Goal: Navigation & Orientation: Find specific page/section

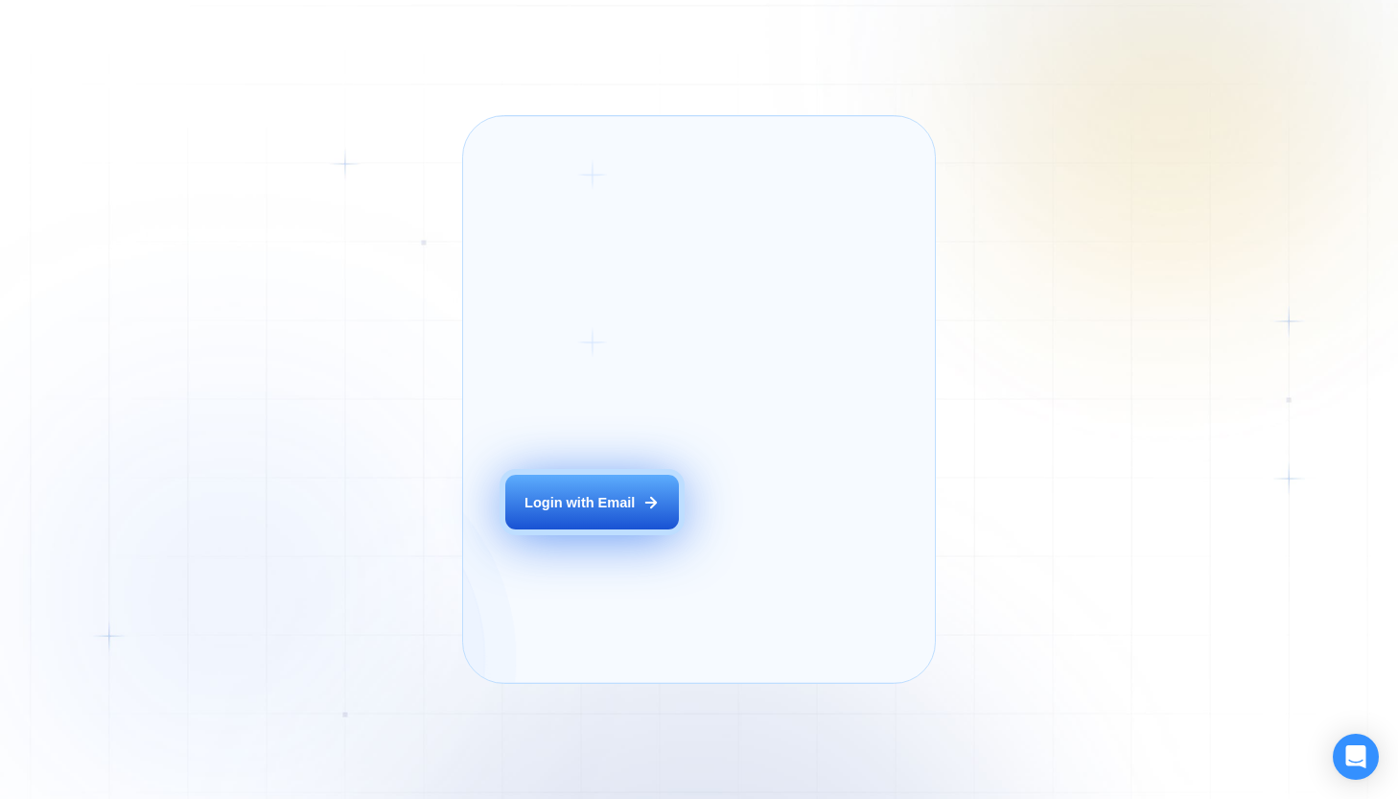
click at [655, 528] on button "Login with Email" at bounding box center [591, 502] width 173 height 54
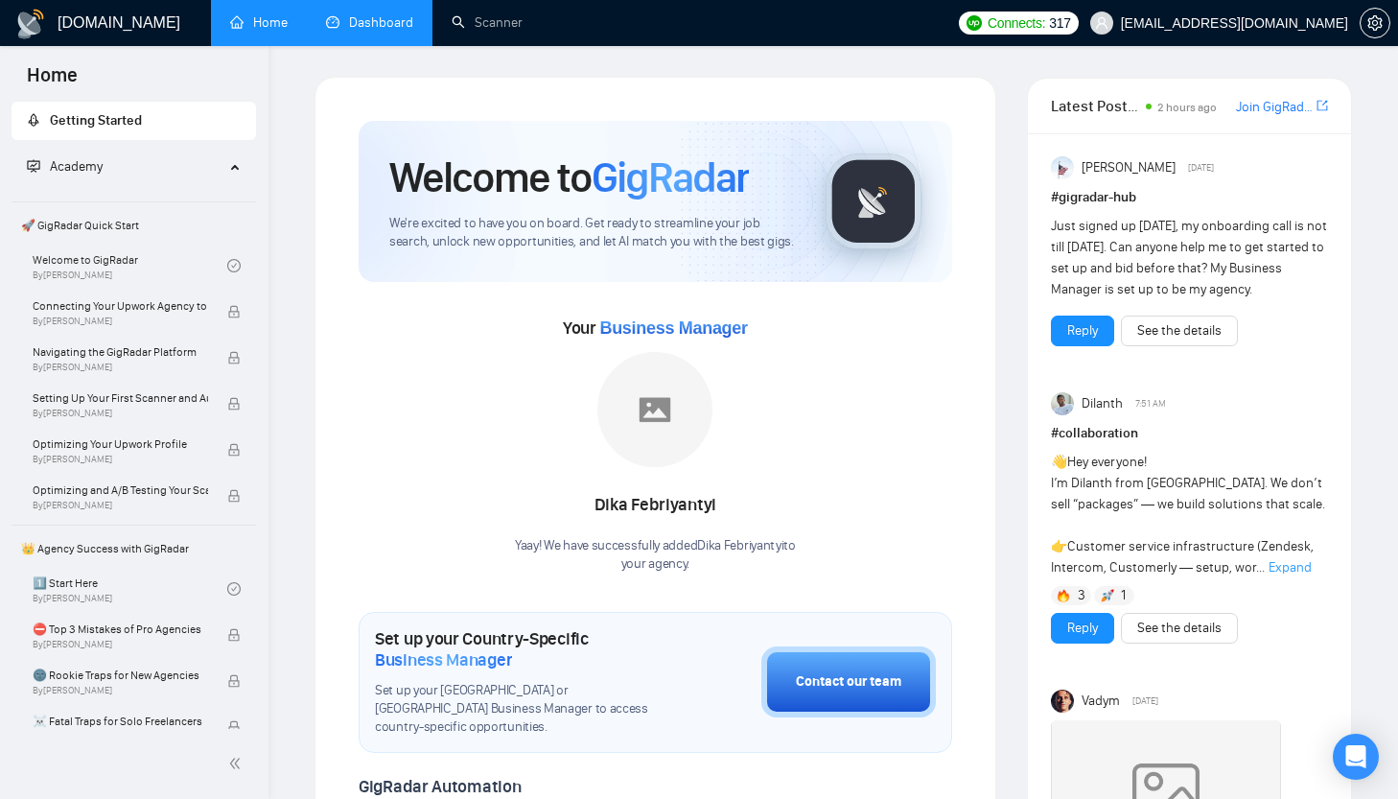
click at [386, 17] on link "Dashboard" at bounding box center [369, 22] width 87 height 16
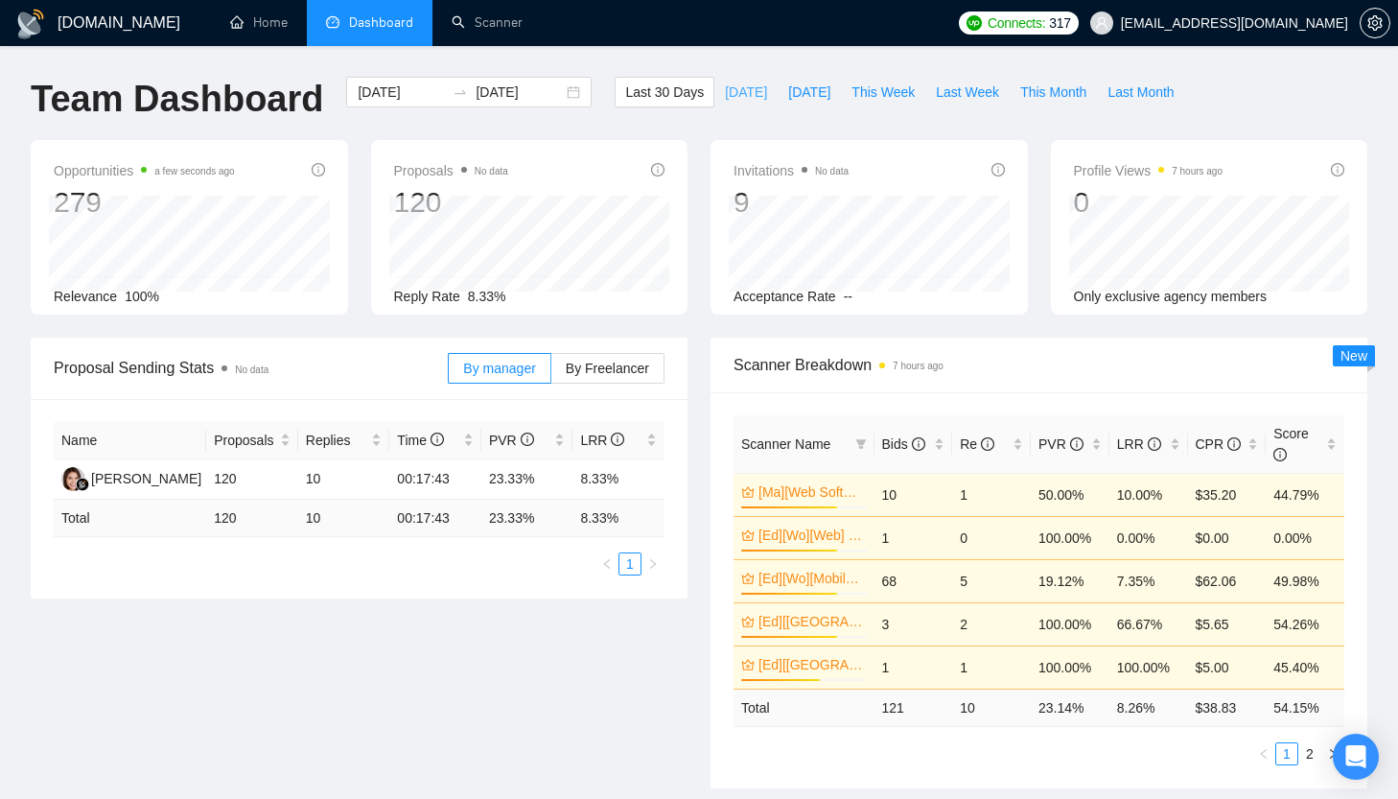
click at [725, 95] on span "[DATE]" at bounding box center [746, 92] width 42 height 21
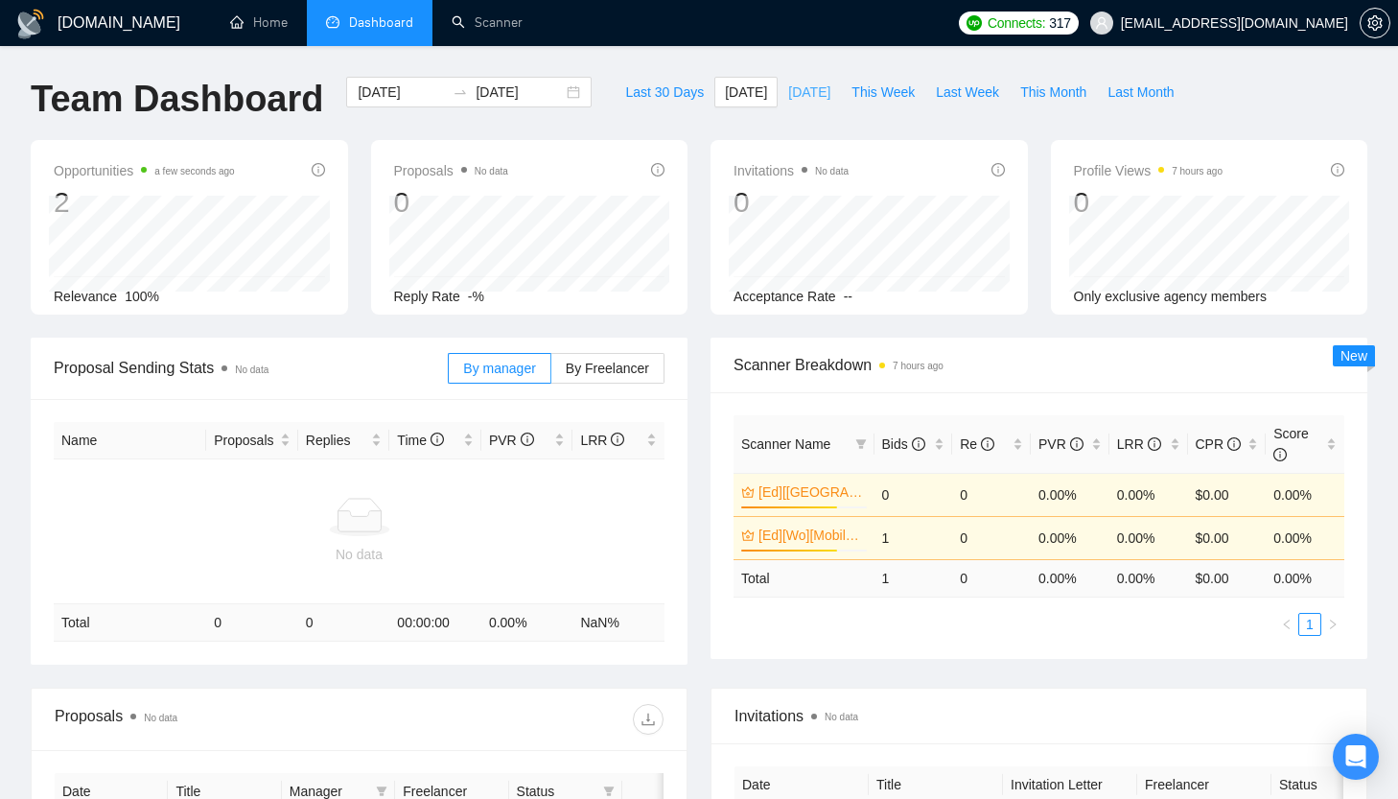
click at [824, 100] on span "[DATE]" at bounding box center [809, 92] width 42 height 21
type input "[DATE]"
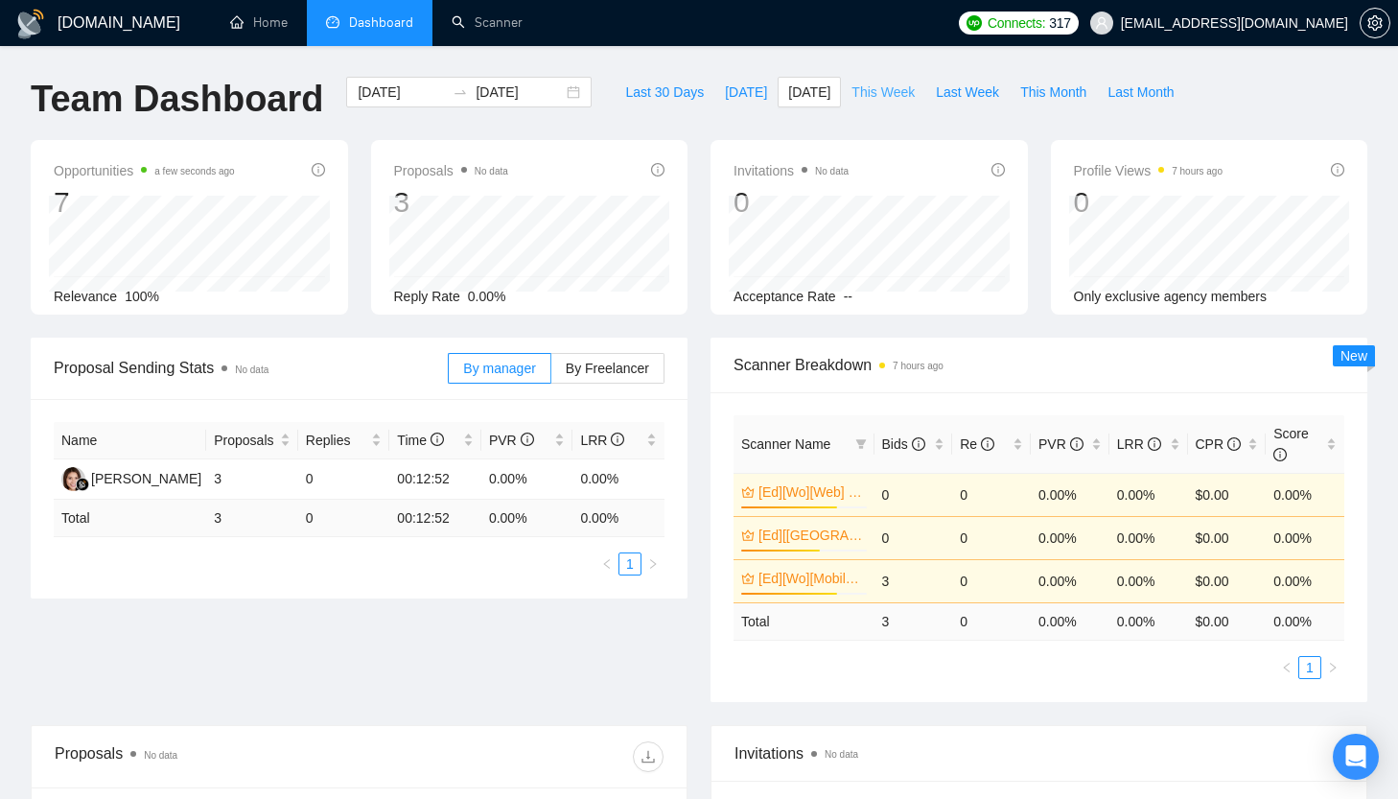
click at [861, 97] on span "This Week" at bounding box center [883, 92] width 63 height 21
type input "[DATE]"
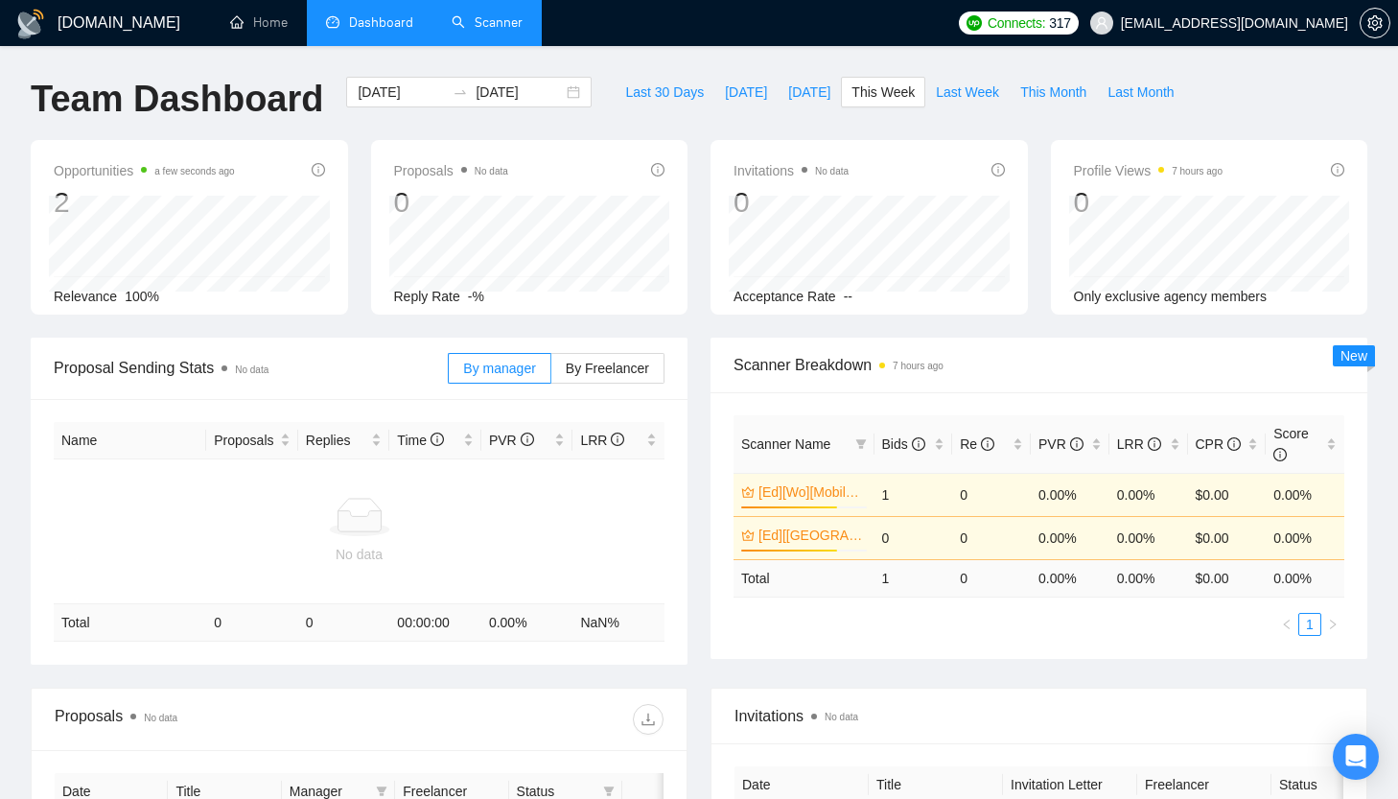
click at [480, 28] on link "Scanner" at bounding box center [487, 22] width 71 height 16
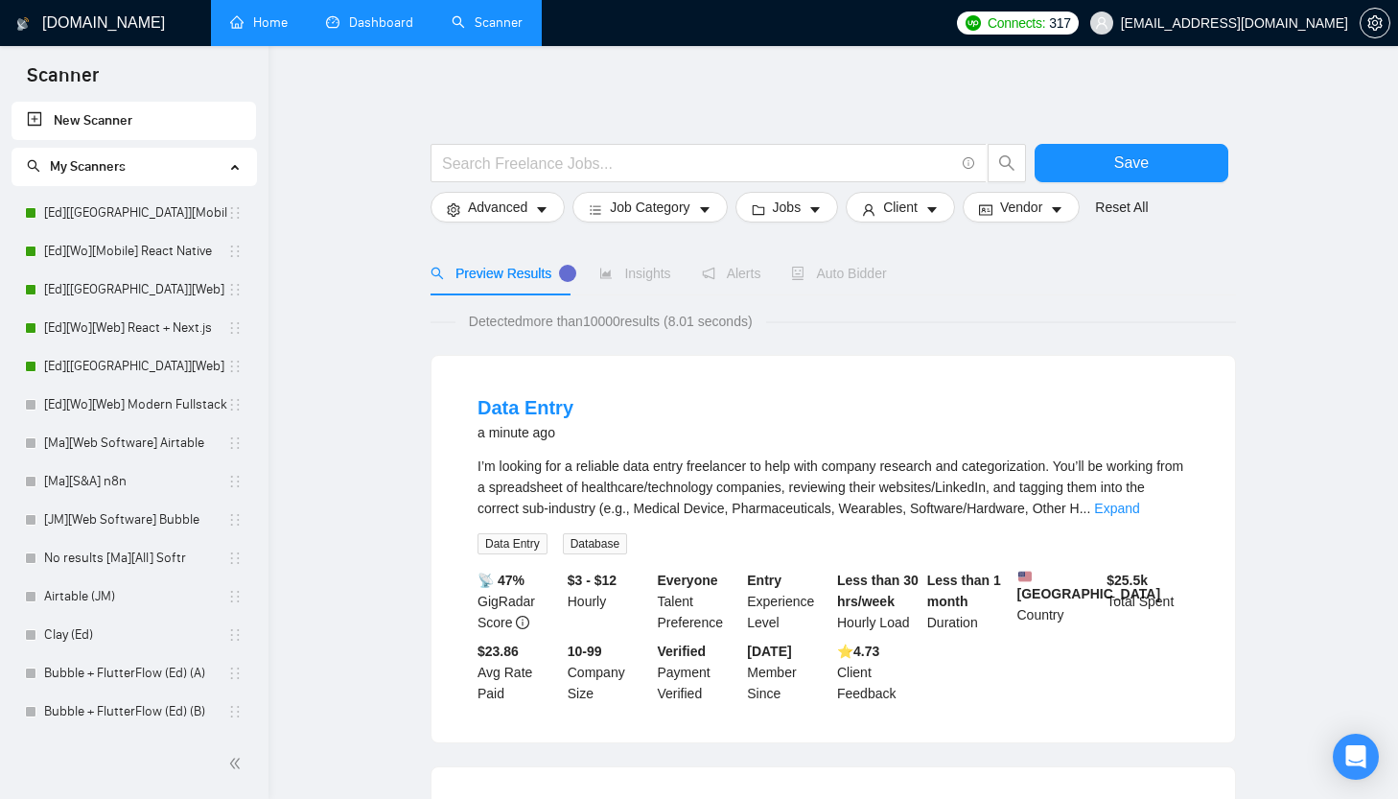
click at [285, 31] on link "Home" at bounding box center [259, 22] width 58 height 16
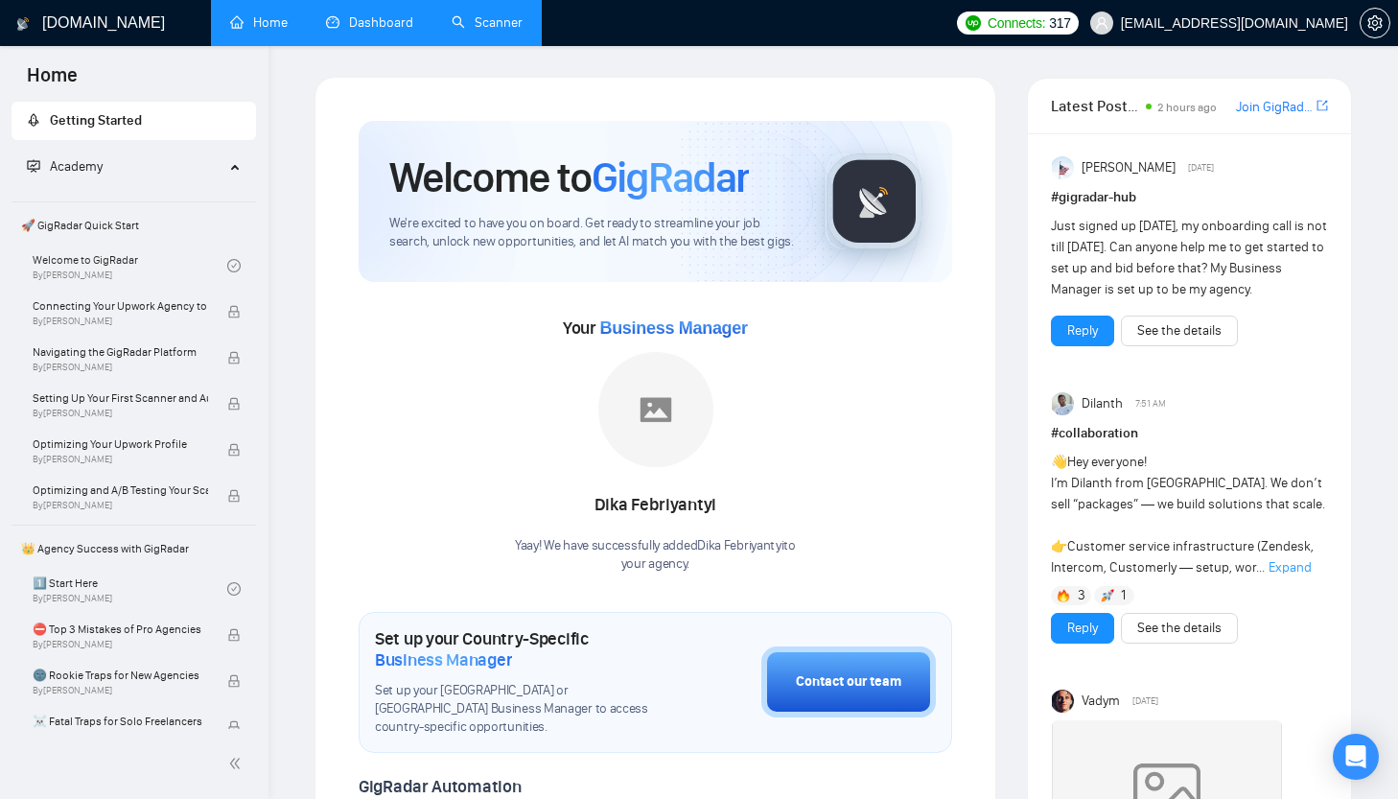
click at [395, 31] on link "Dashboard" at bounding box center [369, 22] width 87 height 16
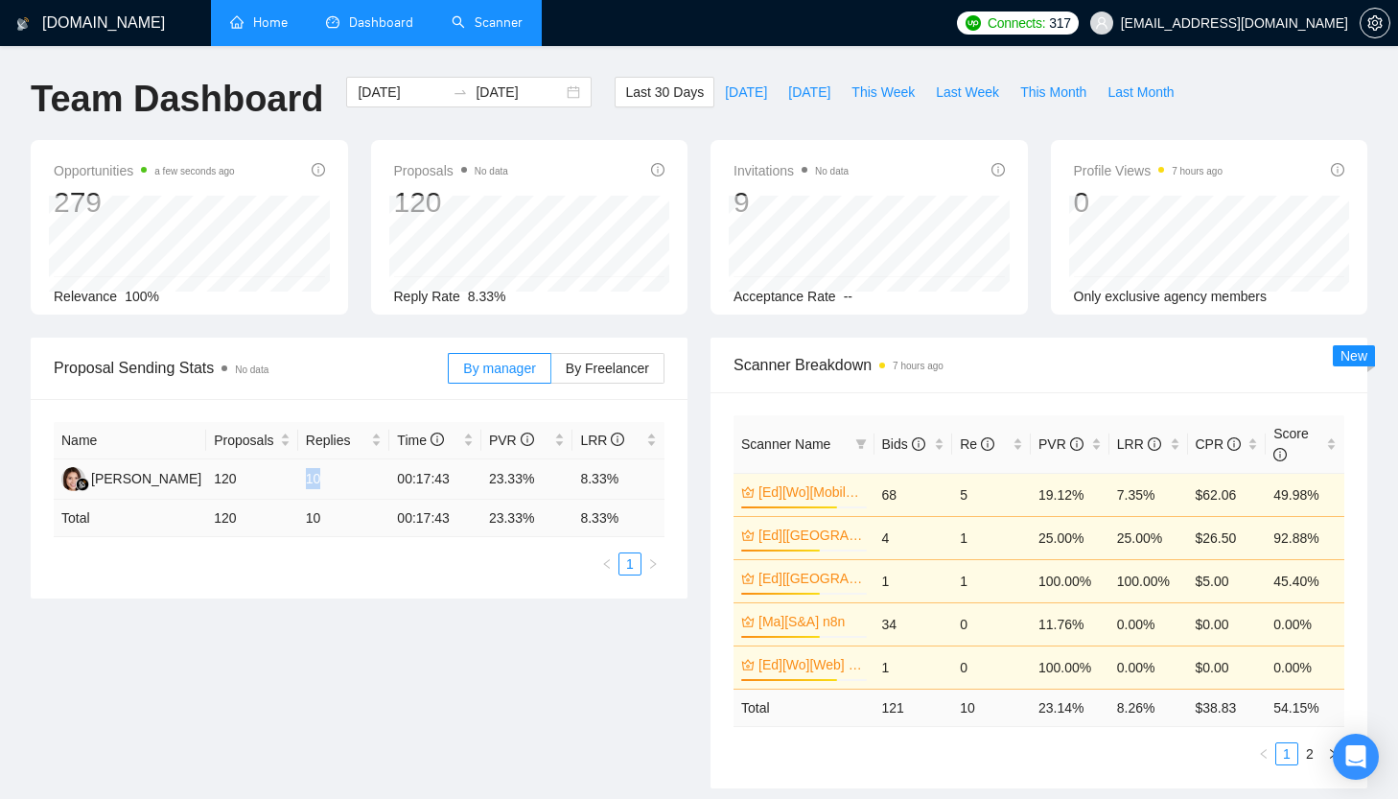
drag, startPoint x: 308, startPoint y: 480, endPoint x: 339, endPoint y: 489, distance: 32.8
click at [340, 490] on td "10" at bounding box center [344, 479] width 92 height 40
